Goal: Information Seeking & Learning: Learn about a topic

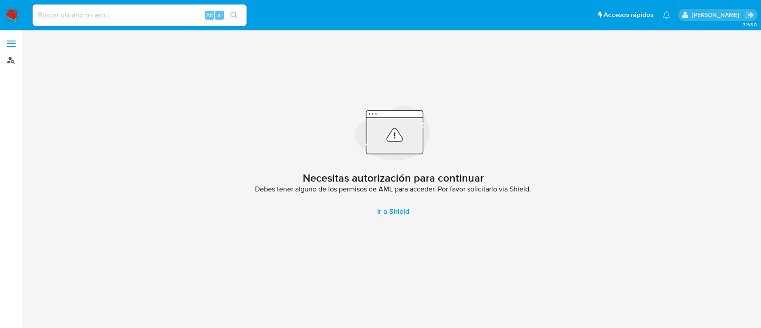
click at [10, 56] on link "Buscador de personas" at bounding box center [53, 60] width 106 height 14
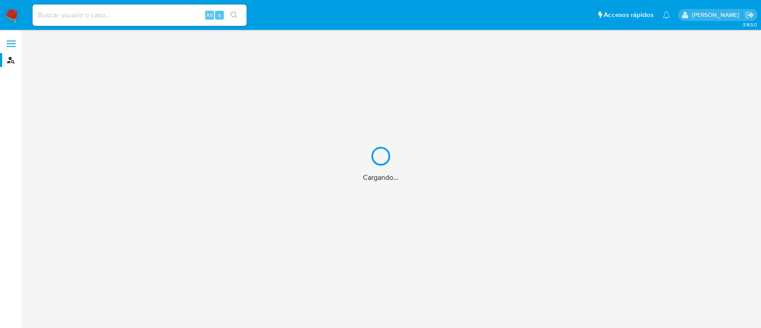
click at [106, 16] on div "Cargando..." at bounding box center [380, 164] width 761 height 328
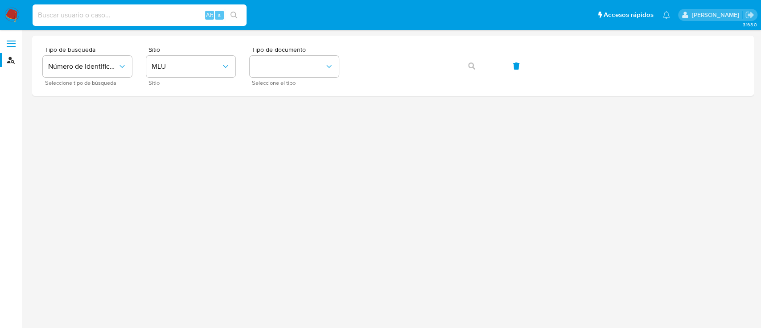
click at [106, 16] on input at bounding box center [140, 15] width 214 height 12
click at [110, 69] on span "Número de identificación" at bounding box center [83, 66] width 70 height 9
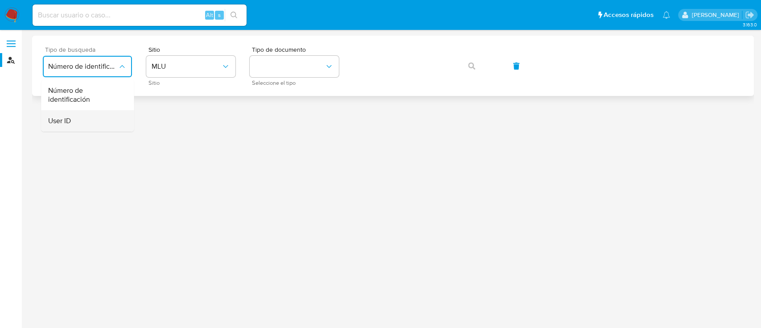
click at [100, 113] on div "User ID" at bounding box center [84, 120] width 73 height 21
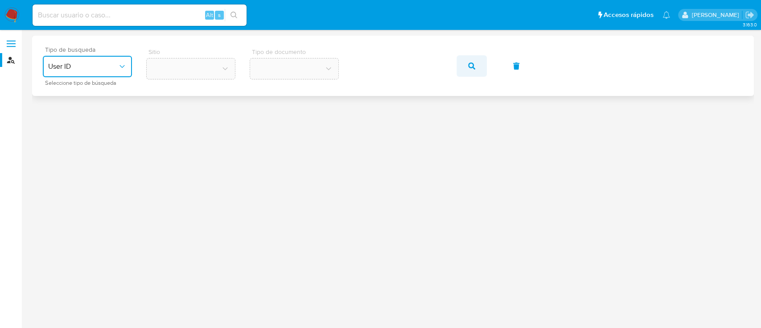
click at [472, 70] on span "button" at bounding box center [471, 66] width 7 height 20
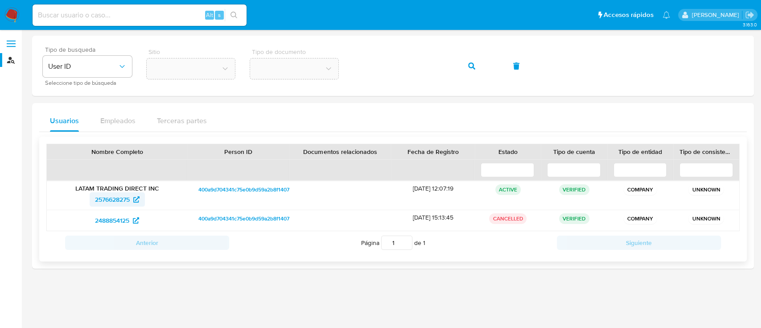
click at [115, 195] on span "2576628275" at bounding box center [112, 199] width 35 height 14
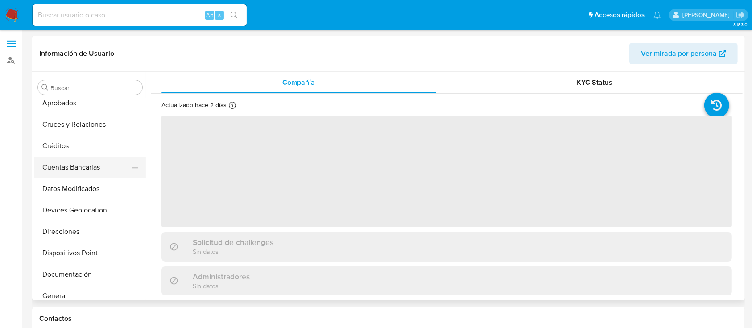
select select "10"
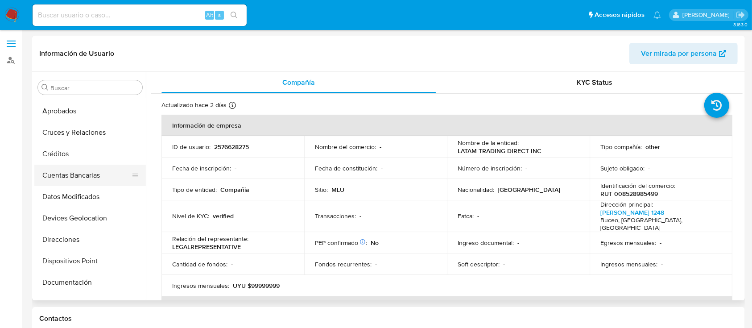
scroll to position [59, 0]
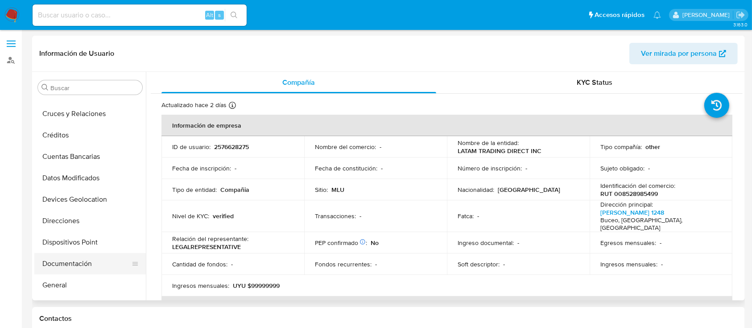
click at [78, 262] on button "Documentación" at bounding box center [86, 263] width 104 height 21
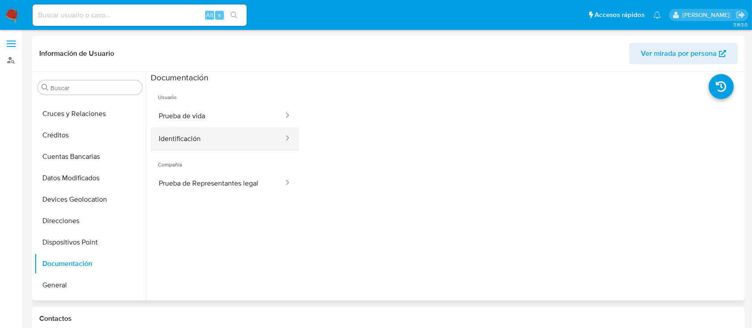
click at [185, 132] on button "Identificación" at bounding box center [218, 138] width 134 height 23
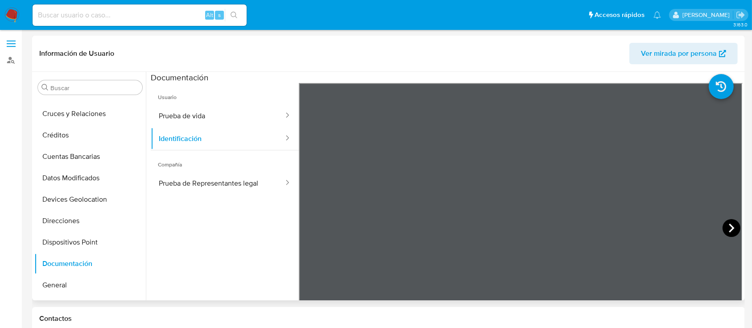
click at [727, 227] on icon at bounding box center [731, 228] width 18 height 18
click at [217, 181] on button "Prueba de Representantes legal" at bounding box center [218, 183] width 134 height 23
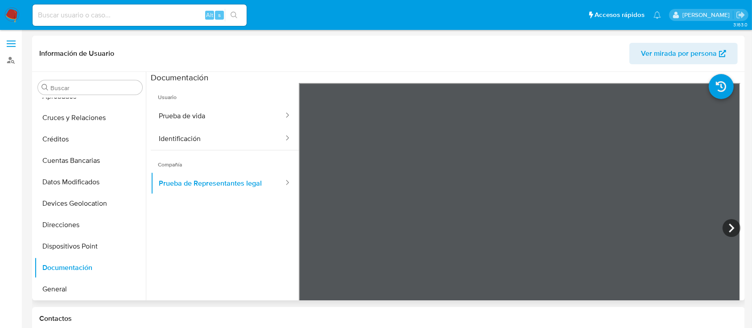
scroll to position [227, 0]
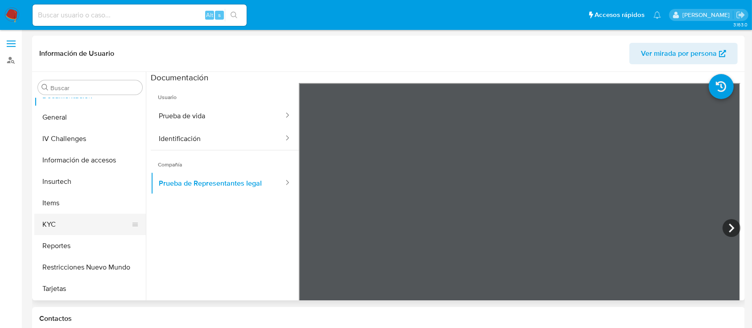
click at [69, 230] on button "KYC" at bounding box center [86, 224] width 104 height 21
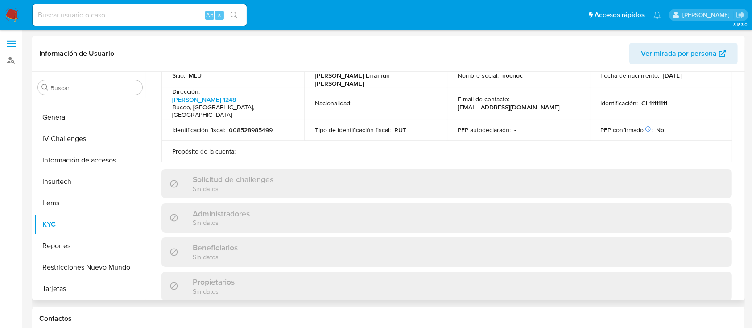
scroll to position [238, 0]
